Goal: Navigation & Orientation: Find specific page/section

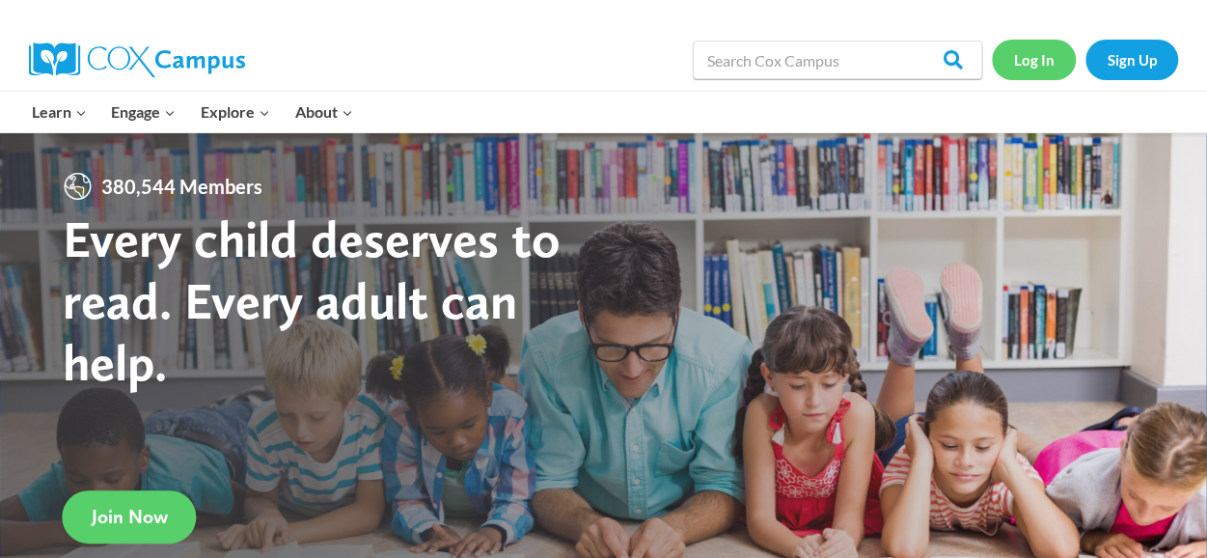
click at [1018, 59] on link "Log In" at bounding box center [1034, 60] width 84 height 40
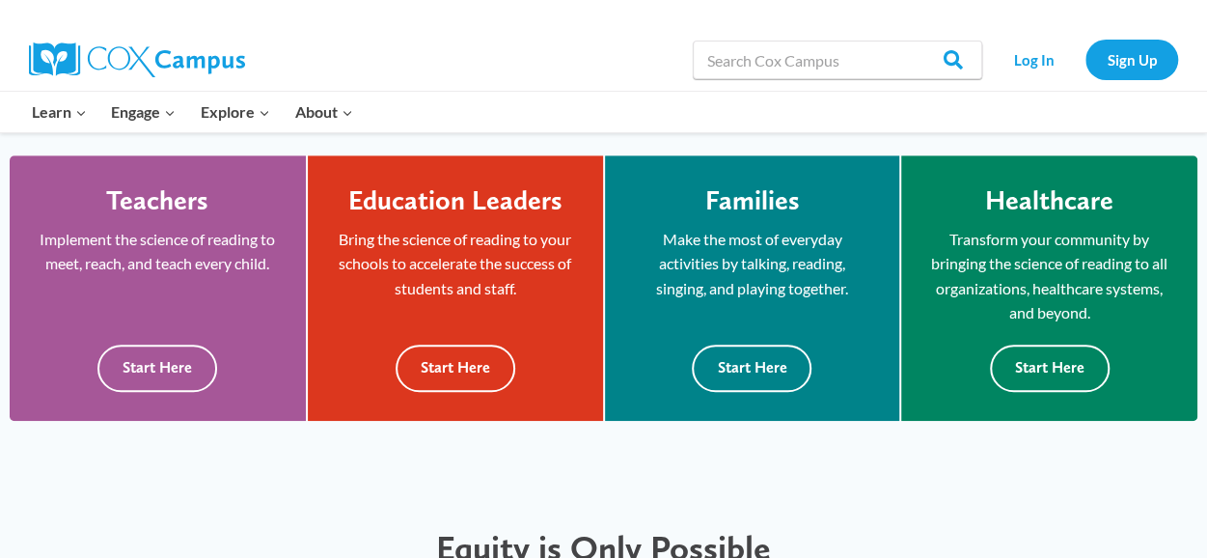
scroll to position [565, 0]
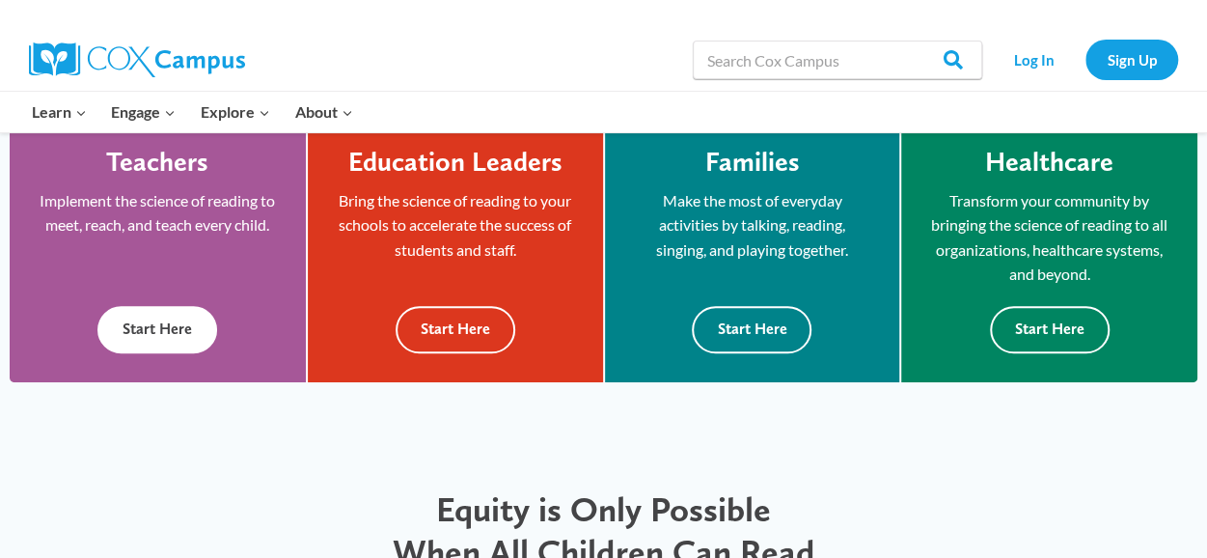
click at [130, 319] on button "Start Here" at bounding box center [157, 329] width 120 height 47
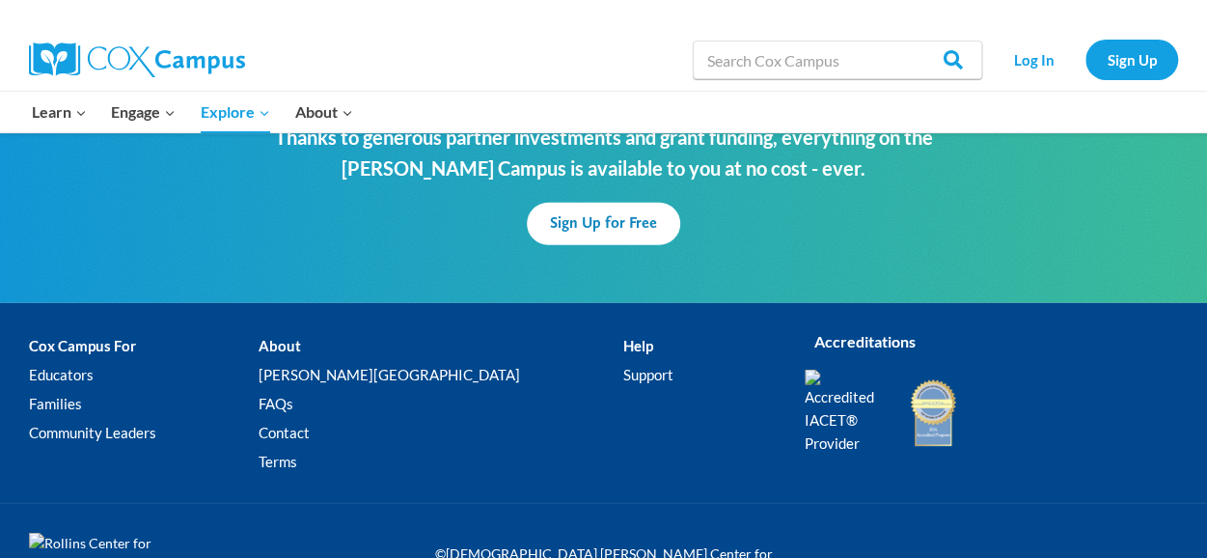
scroll to position [6164, 0]
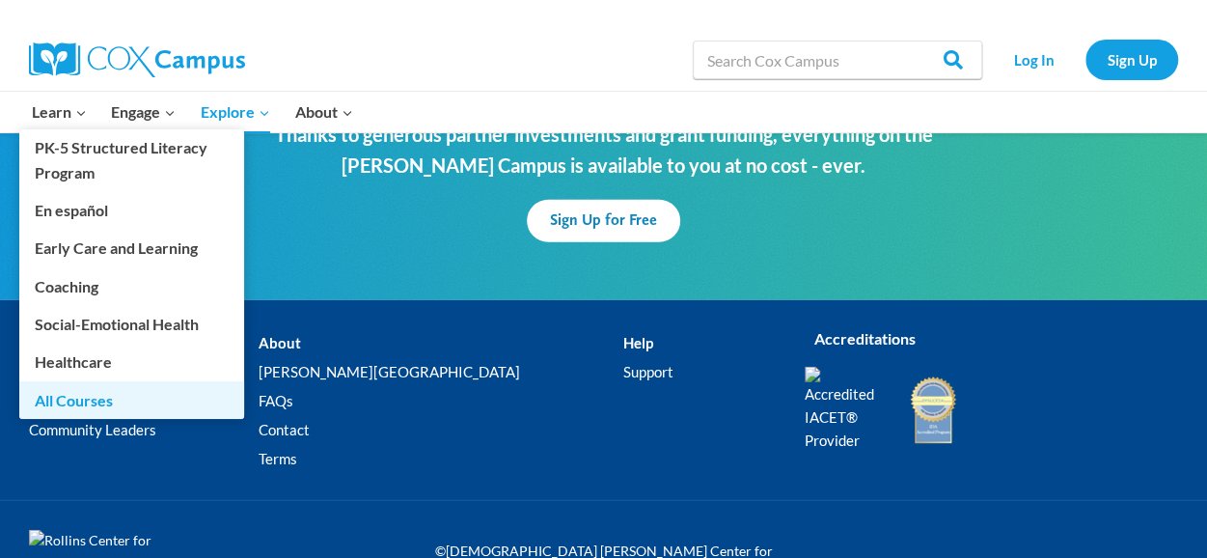
click at [68, 395] on link "All Courses" at bounding box center [131, 399] width 225 height 37
